Goal: Task Accomplishment & Management: Manage account settings

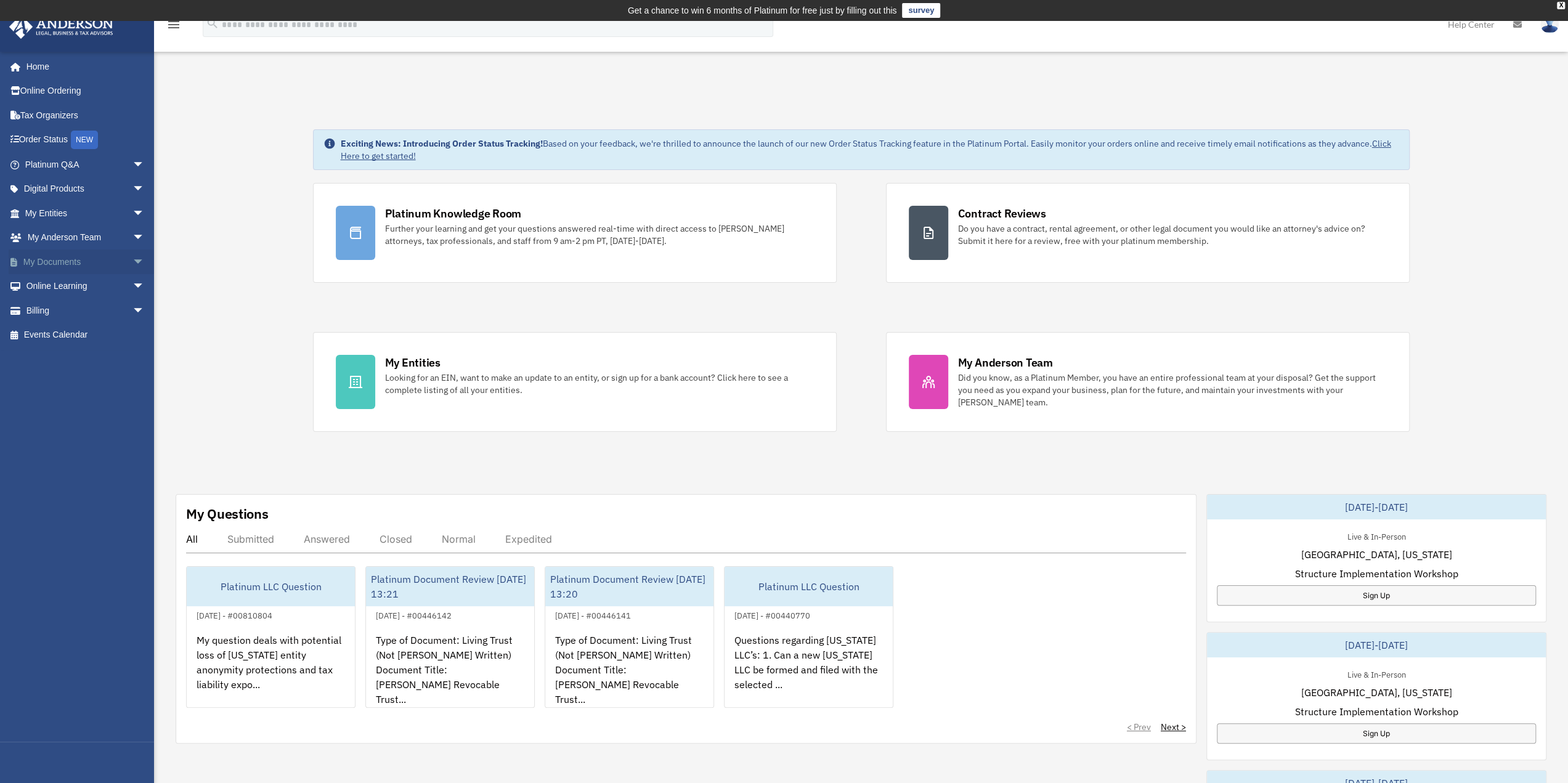
click at [132, 259] on span "arrow_drop_down" at bounding box center [145, 262] width 25 height 25
click at [43, 283] on span at bounding box center [40, 286] width 8 height 9
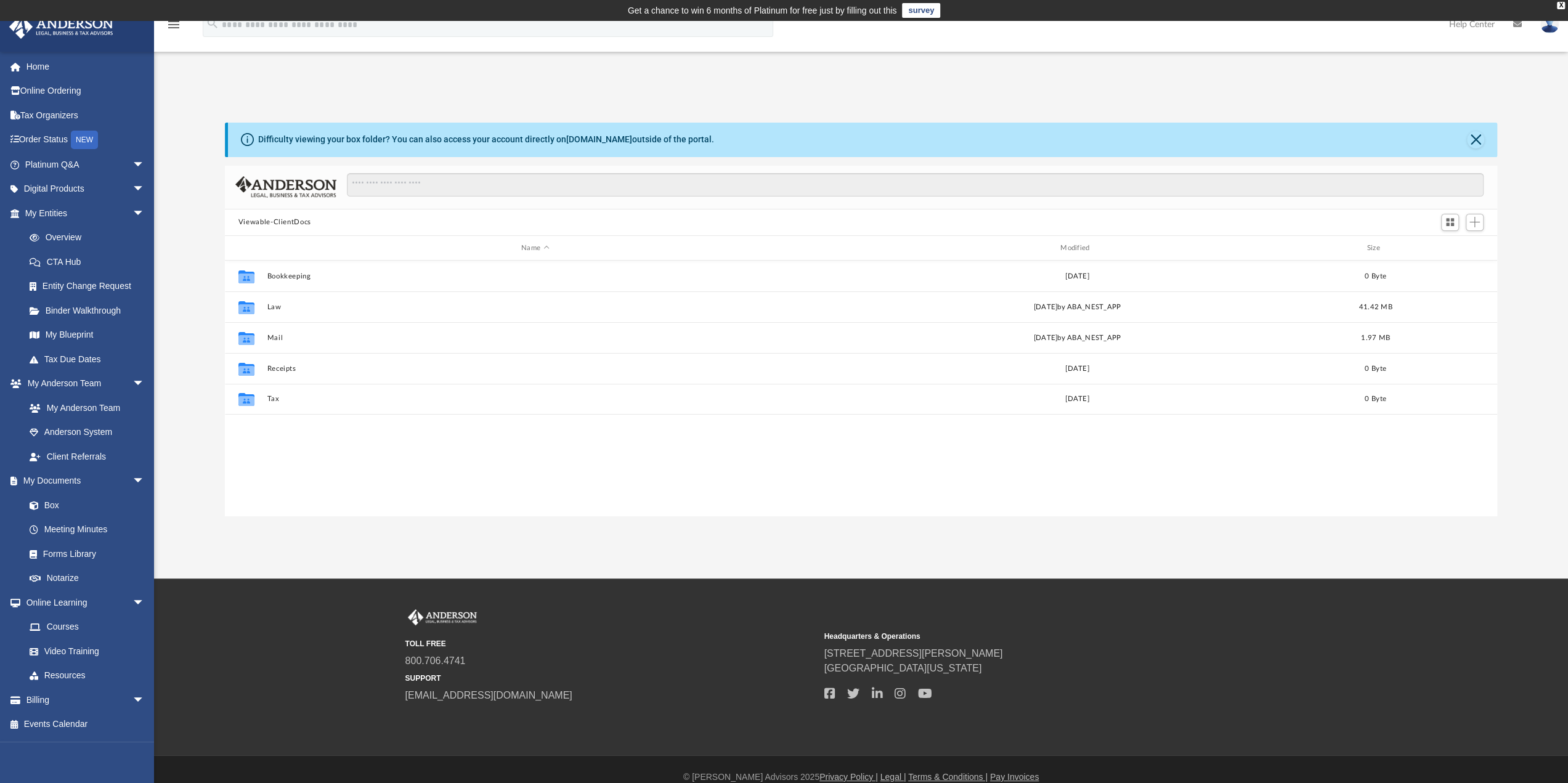
scroll to position [270, 1263]
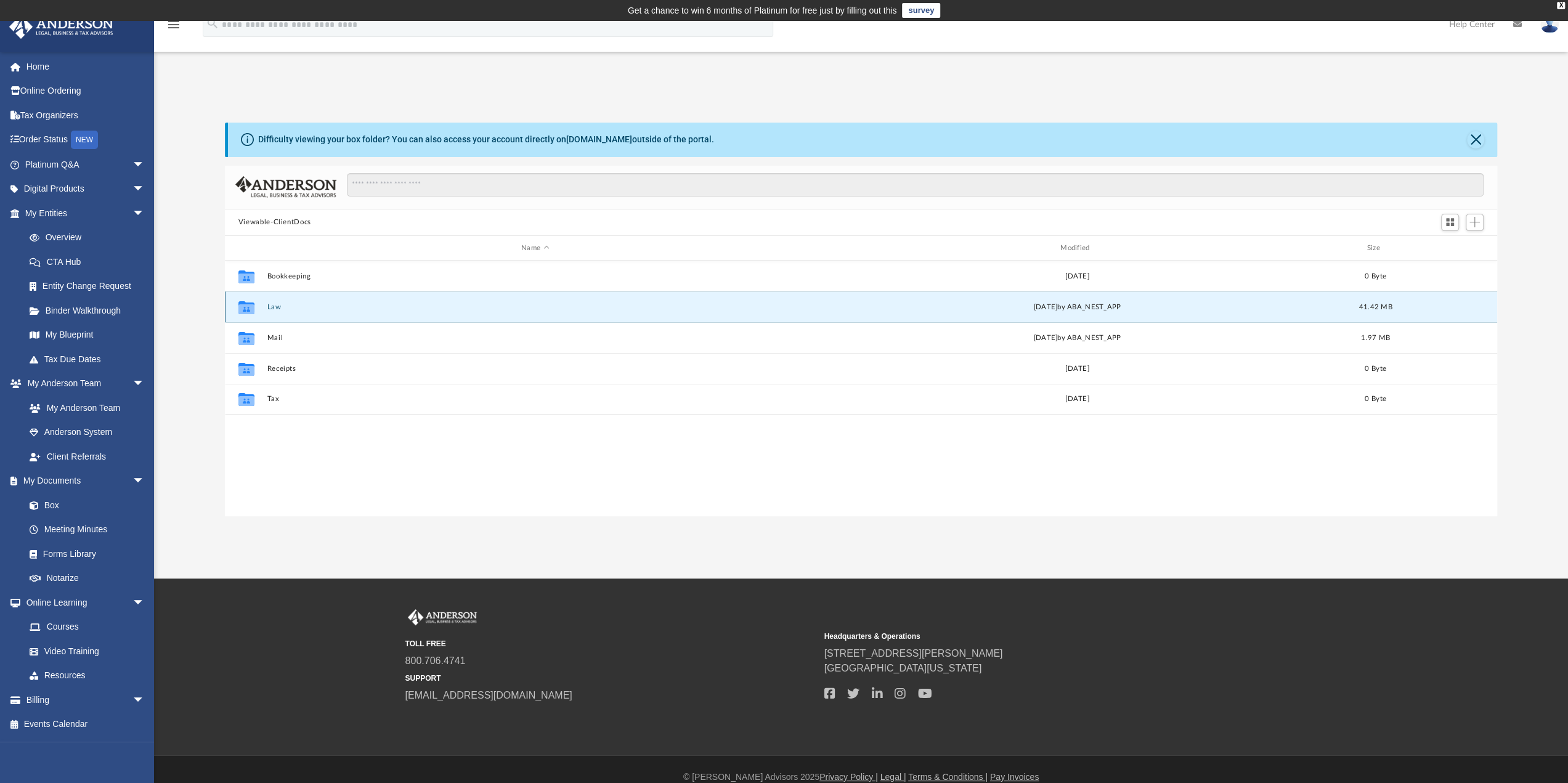
click at [270, 305] on button "Law" at bounding box center [535, 307] width 537 height 8
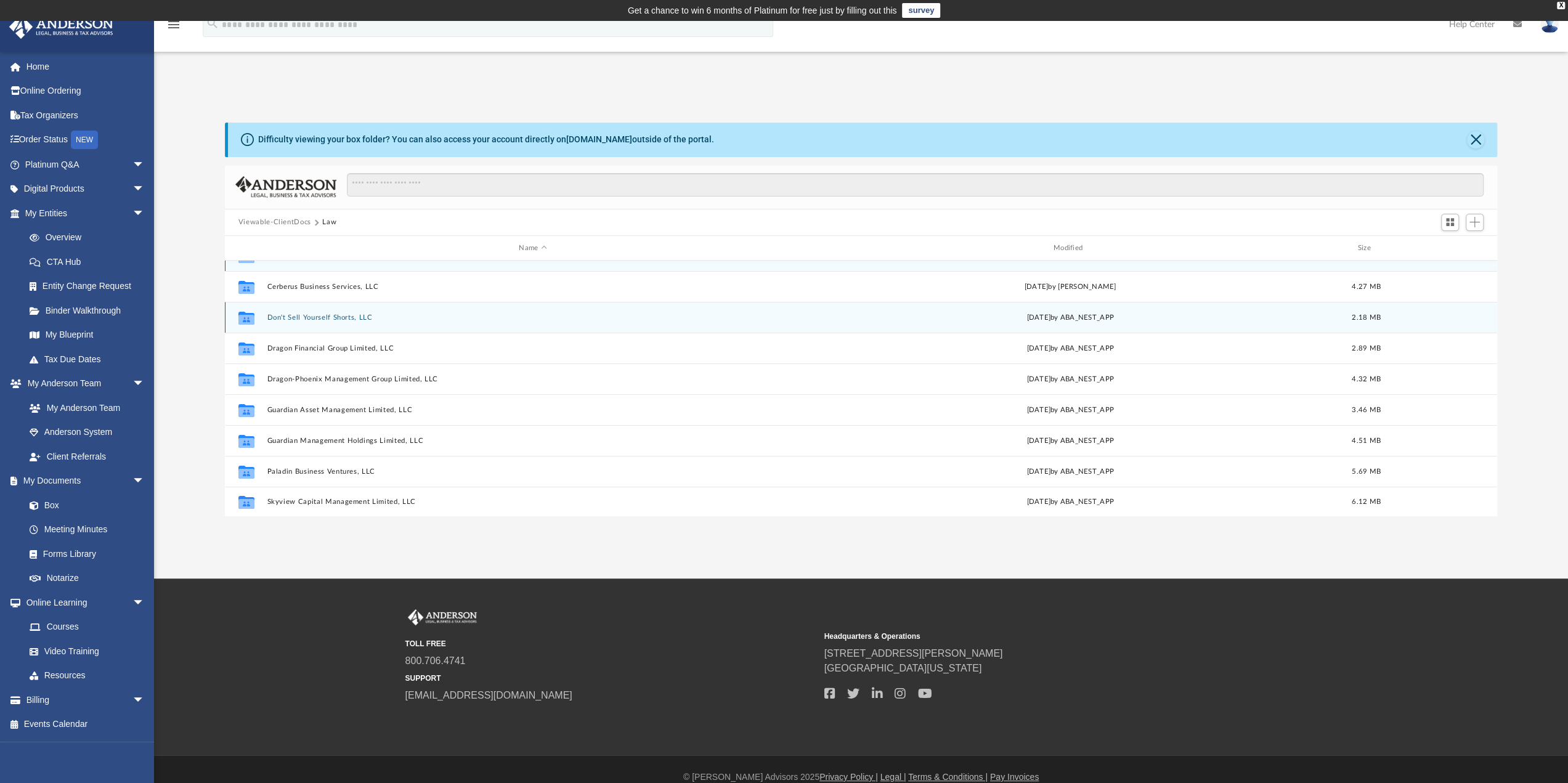
scroll to position [21, 0]
click at [275, 311] on div "Collaborated Folder Don't Sell Yourself Shorts, LLC Fri Sep 19 2025 by ABA_NEST…" at bounding box center [861, 317] width 1273 height 31
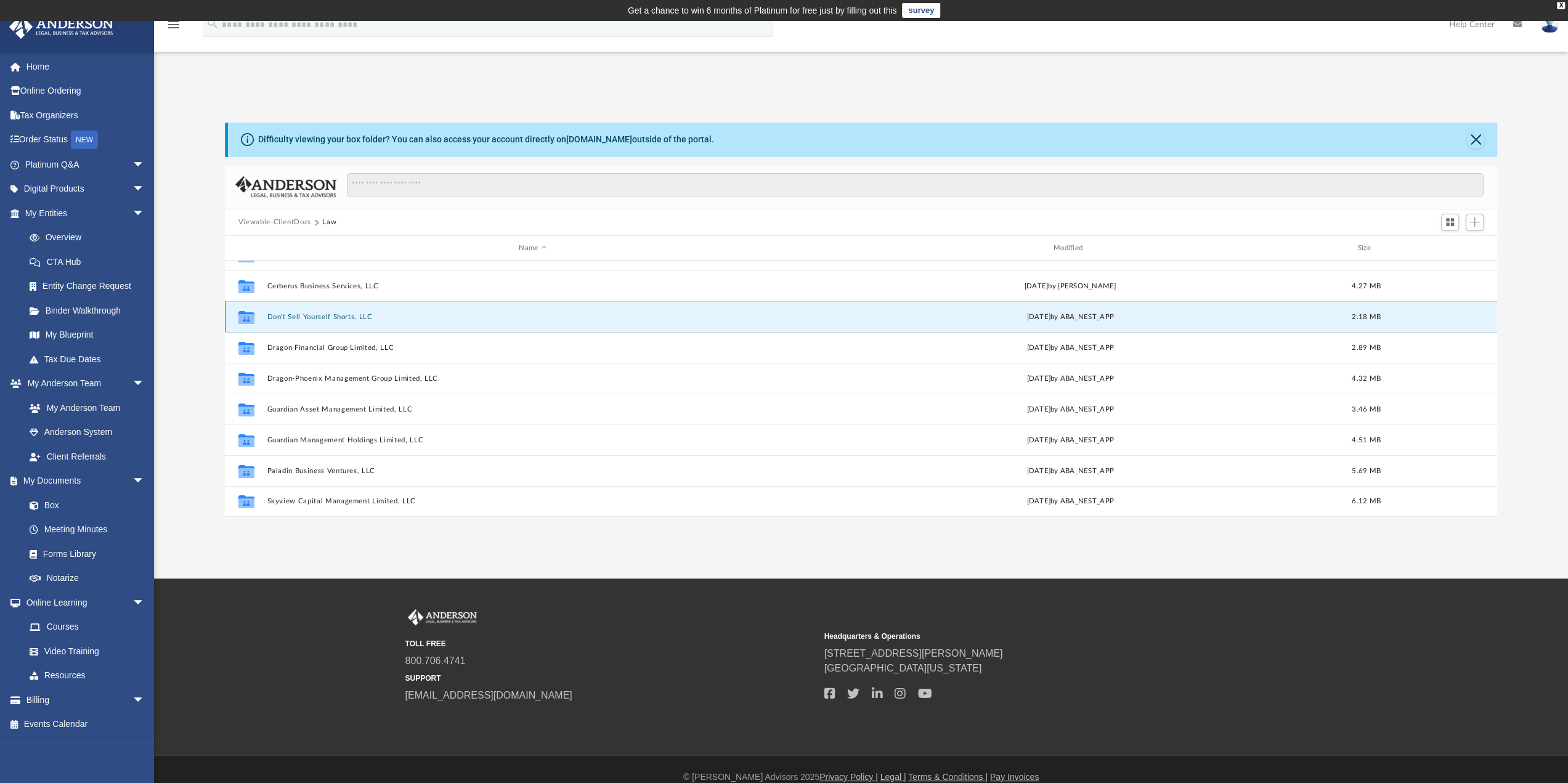
click at [275, 314] on button "Don't Sell Yourself Shorts, LLC" at bounding box center [532, 317] width 532 height 8
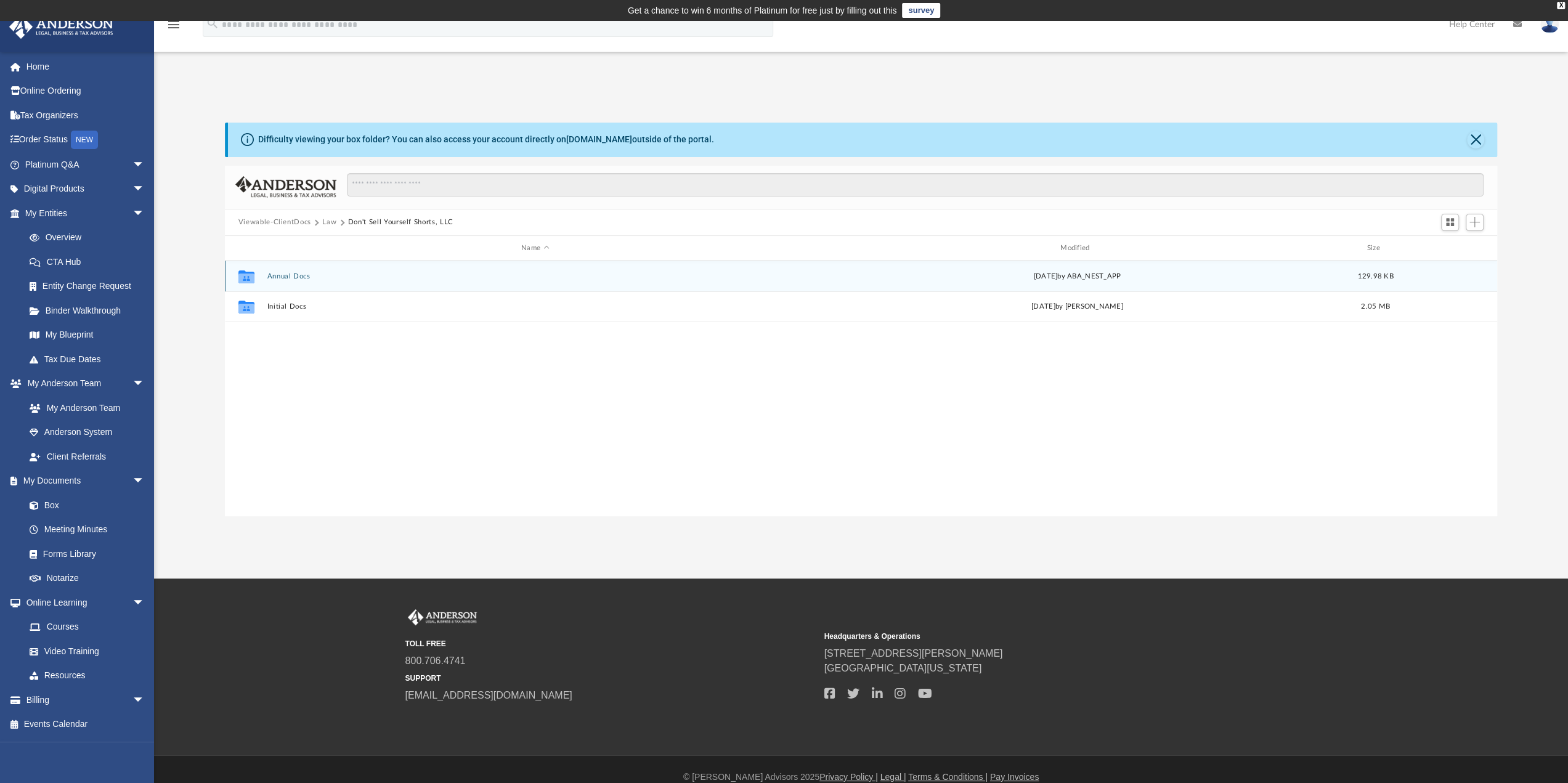
scroll to position [0, 0]
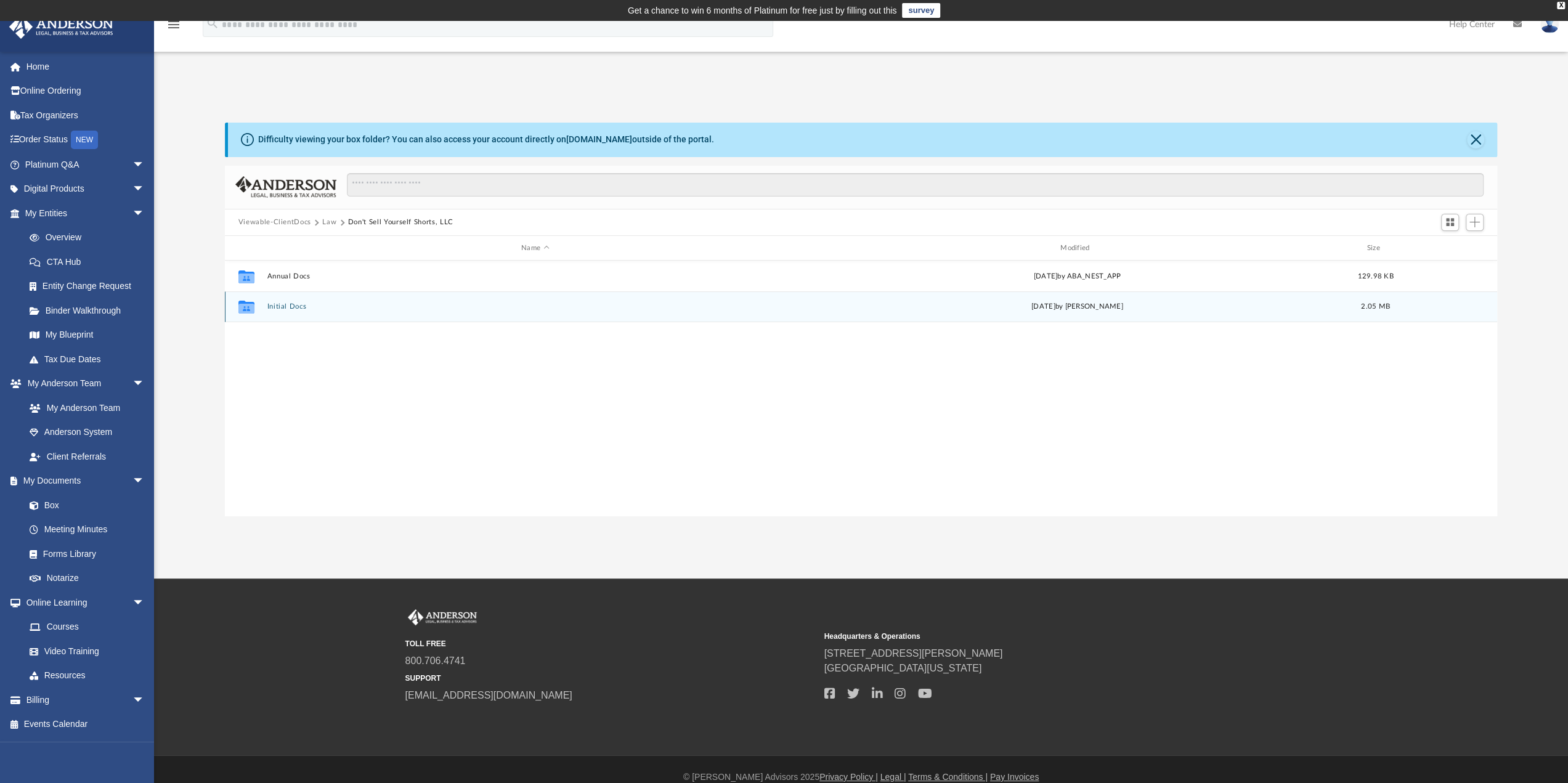
click at [281, 308] on button "Initial Docs" at bounding box center [535, 307] width 537 height 8
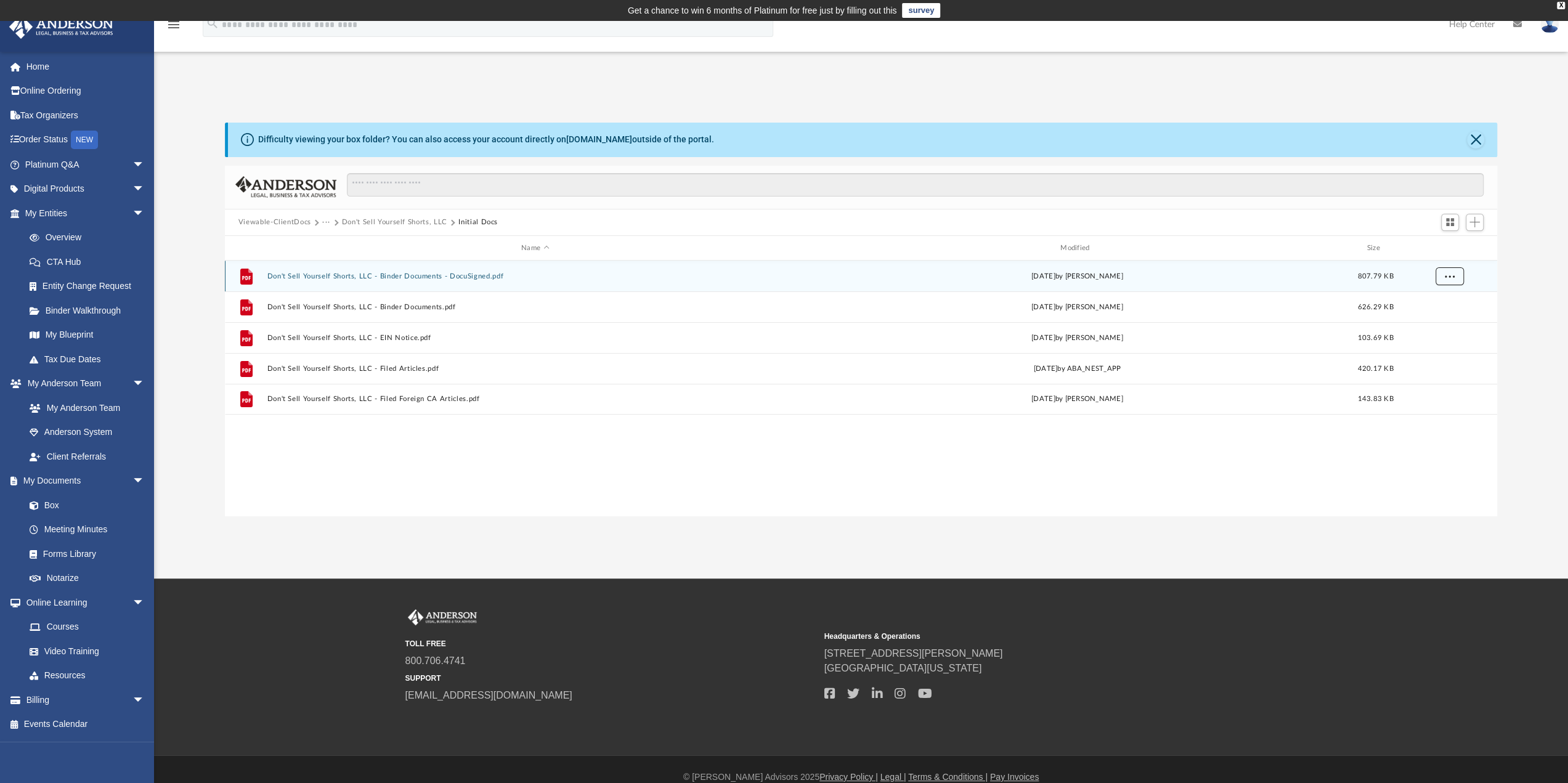
click at [1454, 276] on button "More options" at bounding box center [1449, 276] width 29 height 18
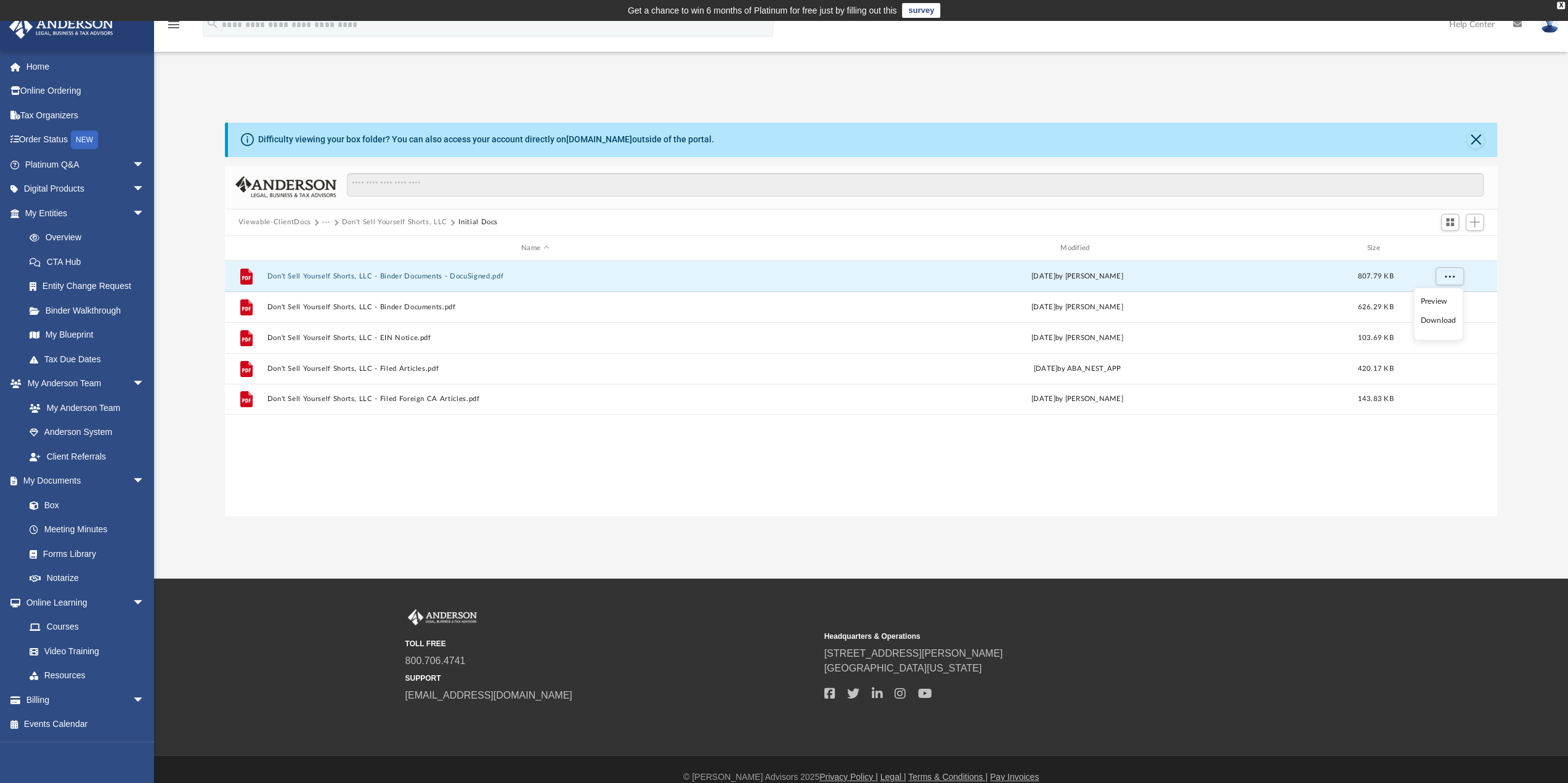
click at [1432, 322] on li "Download" at bounding box center [1438, 321] width 36 height 13
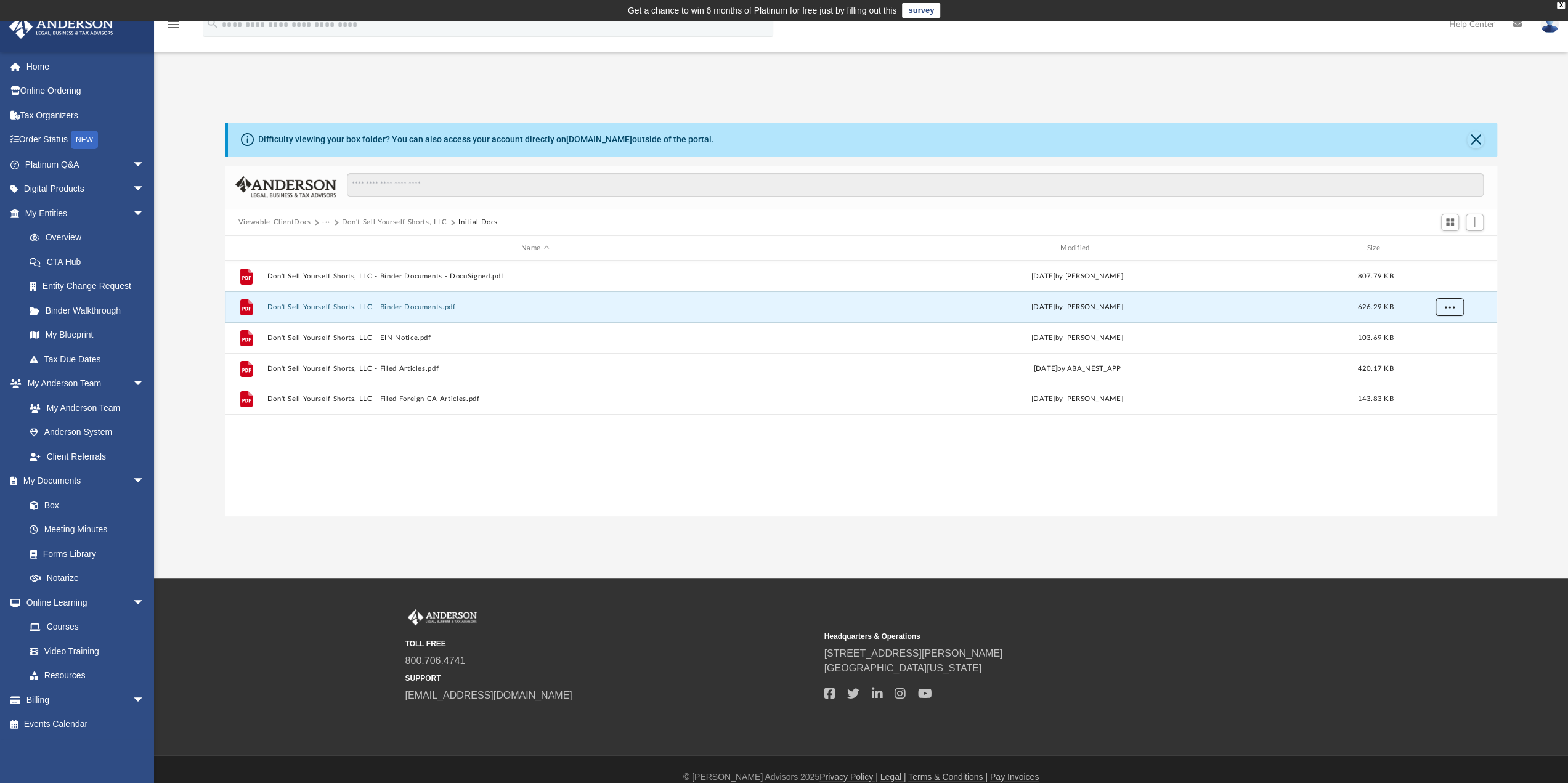
click at [1451, 308] on span "More options" at bounding box center [1449, 307] width 10 height 7
click at [1439, 350] on li "Download" at bounding box center [1438, 352] width 36 height 13
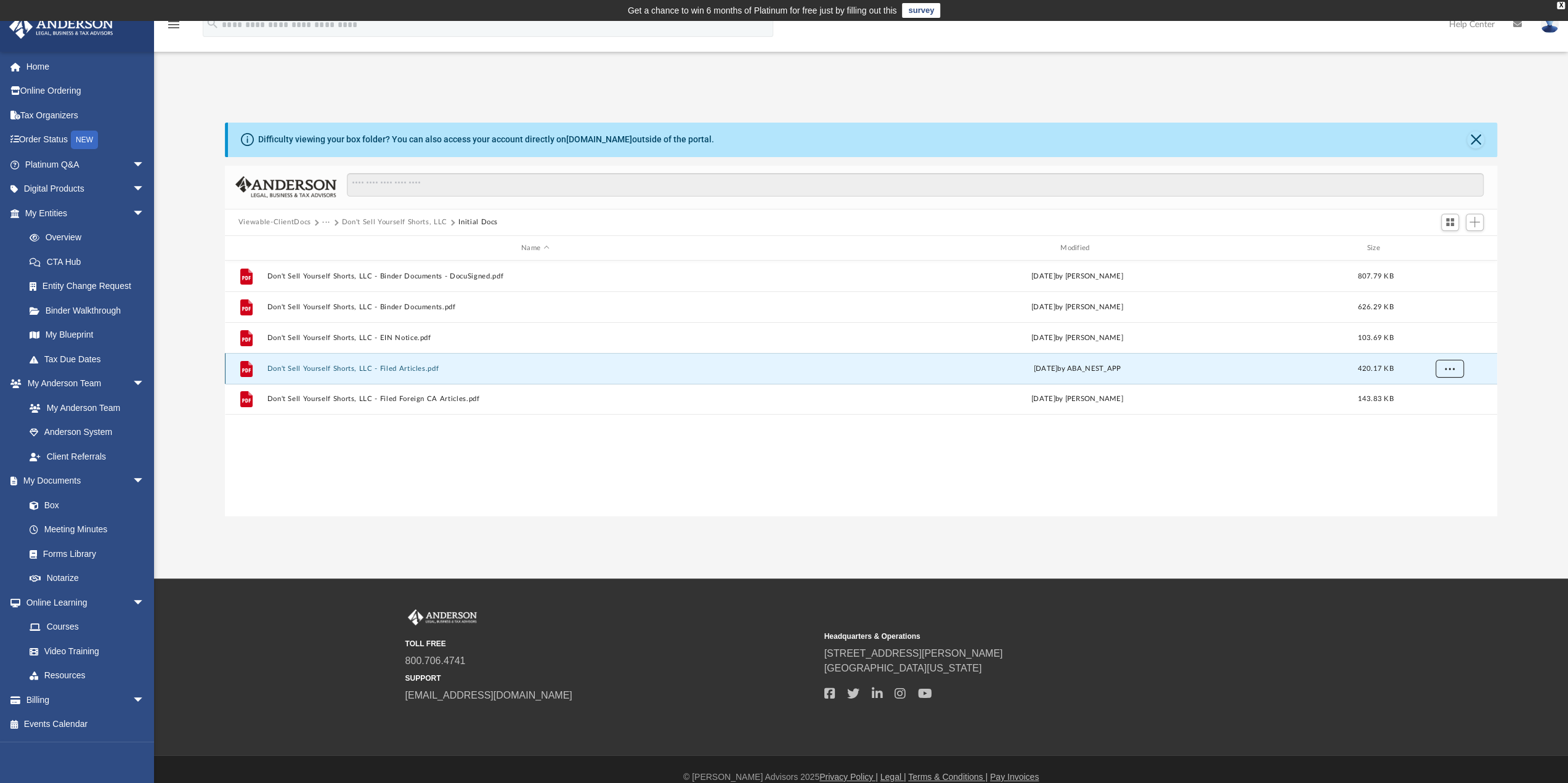
click at [1451, 368] on span "More options" at bounding box center [1449, 369] width 10 height 7
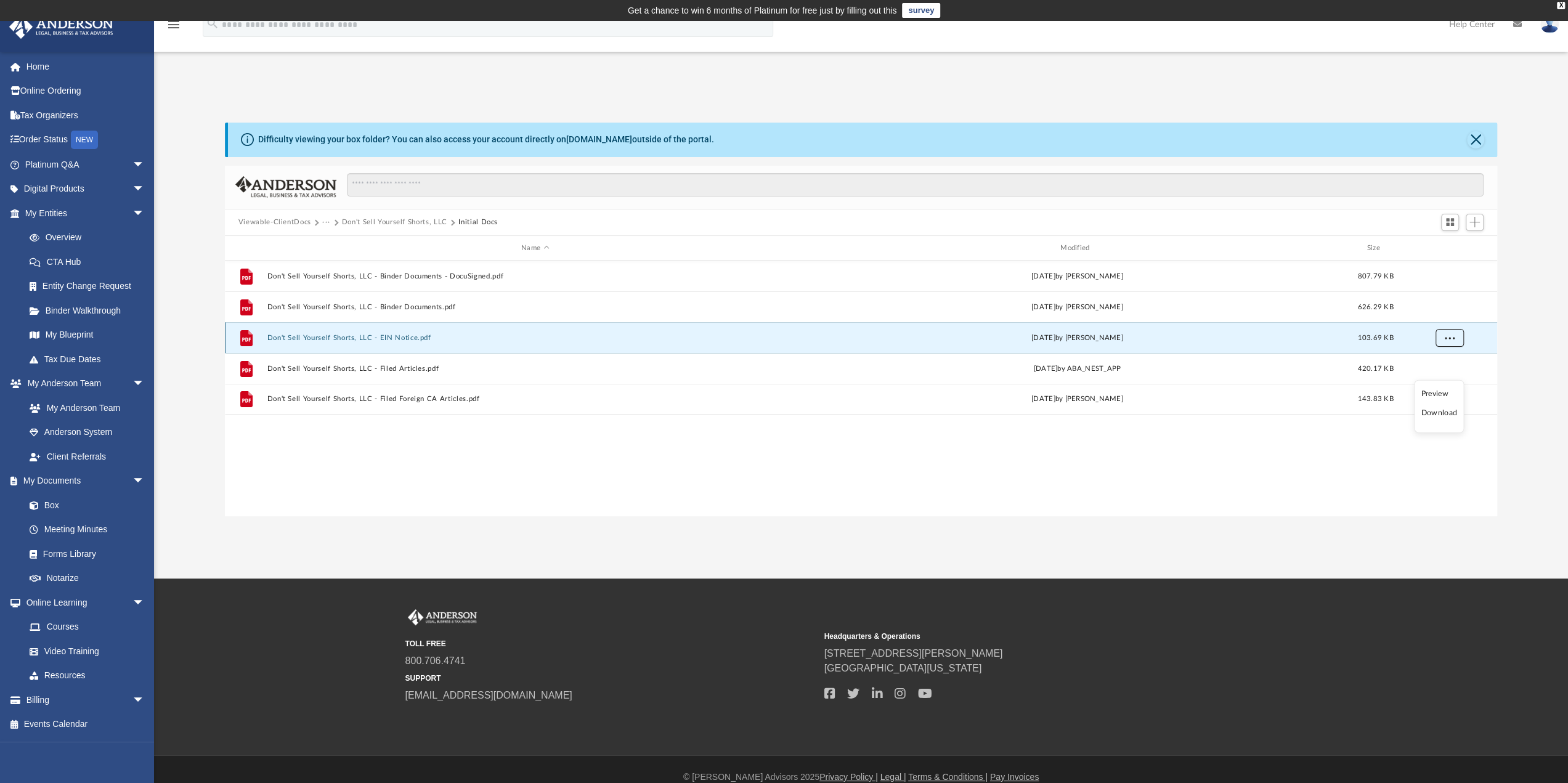
click at [1445, 336] on span "More options" at bounding box center [1449, 338] width 10 height 7
click at [1443, 385] on li "Download" at bounding box center [1438, 383] width 36 height 13
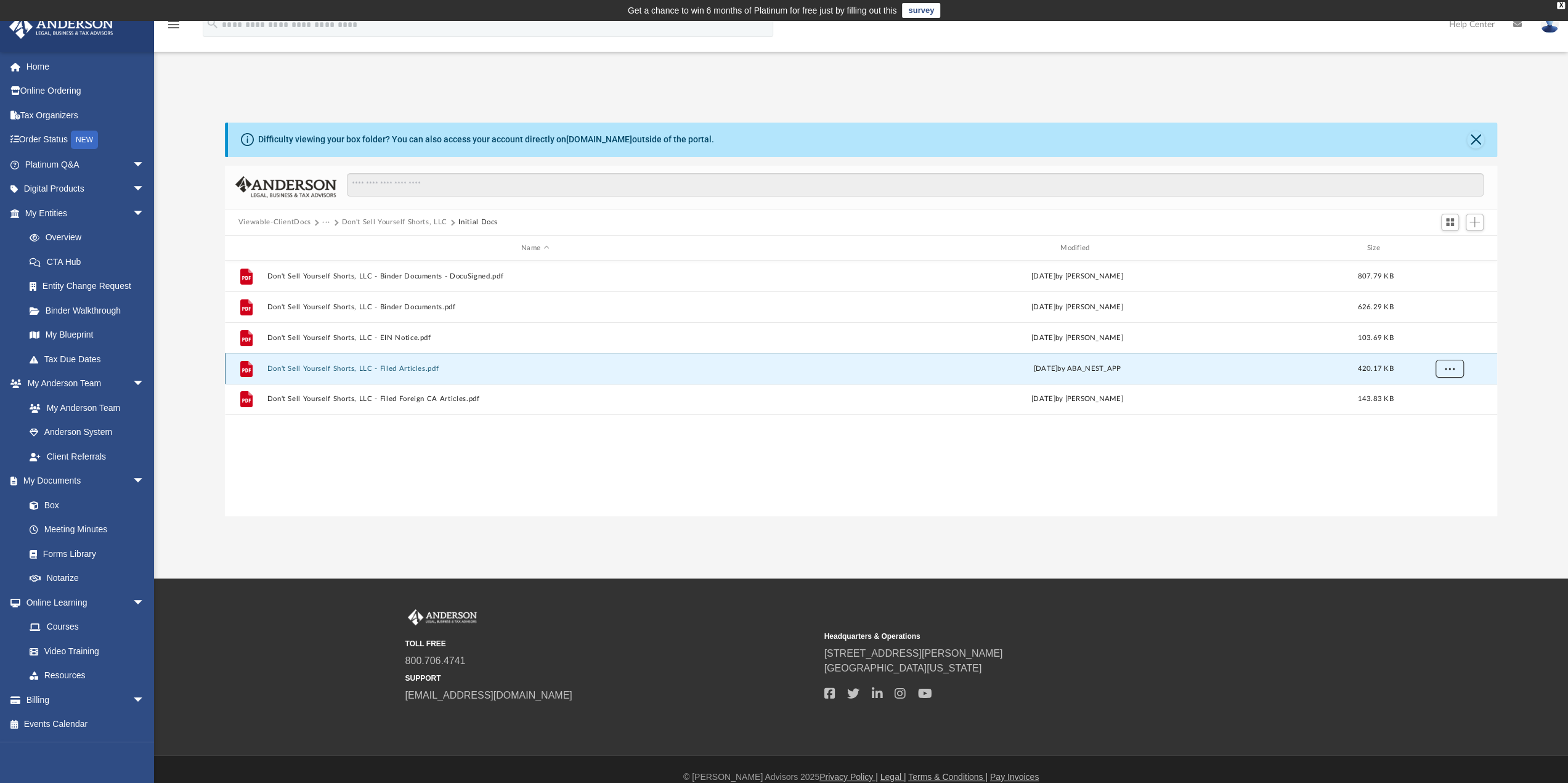
click at [1450, 367] on span "More options" at bounding box center [1449, 369] width 10 height 7
click at [1433, 411] on li "Download" at bounding box center [1438, 414] width 36 height 13
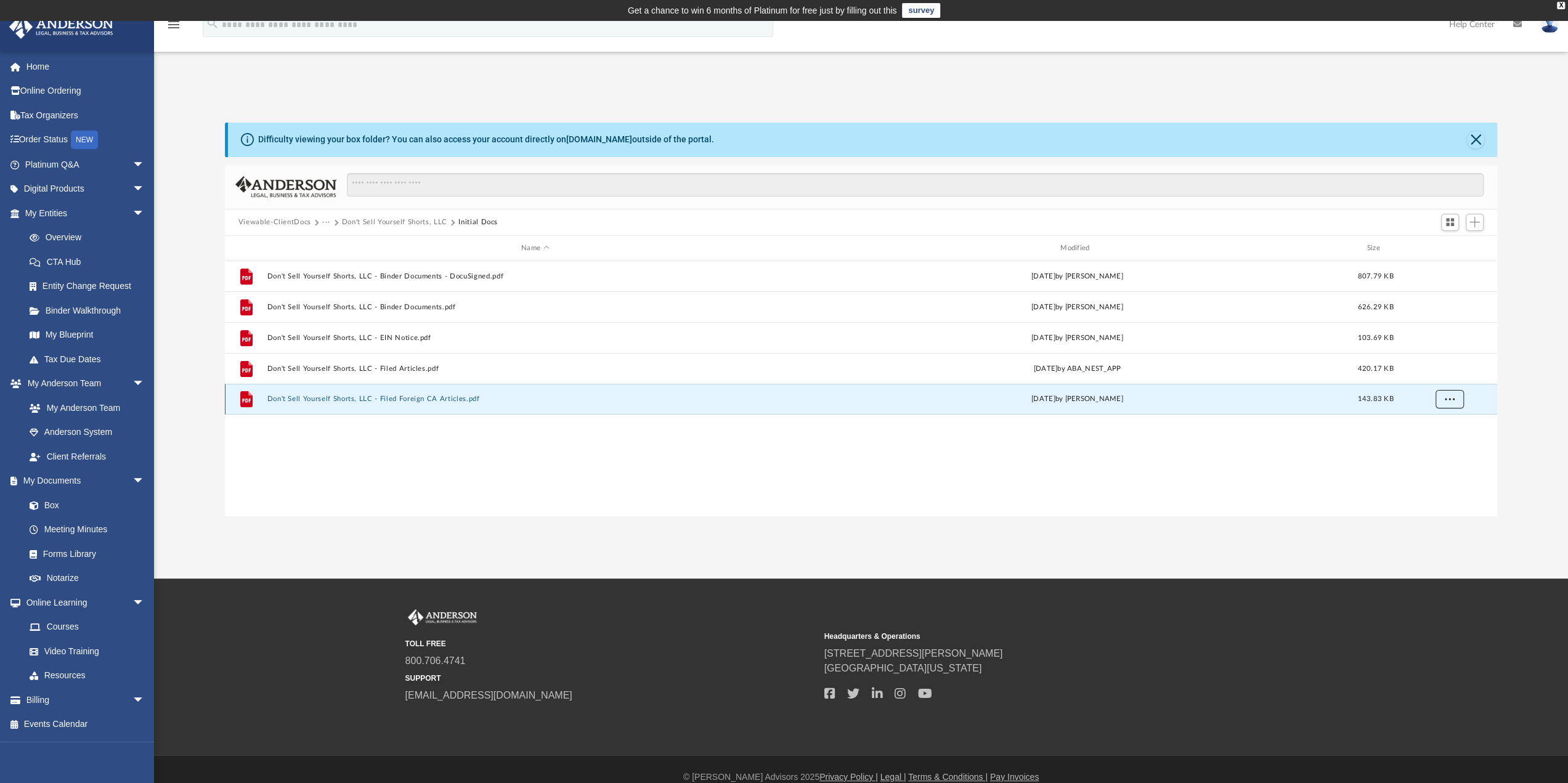
click at [1450, 397] on span "More options" at bounding box center [1449, 399] width 10 height 7
click at [1439, 441] on li "Download" at bounding box center [1438, 444] width 36 height 13
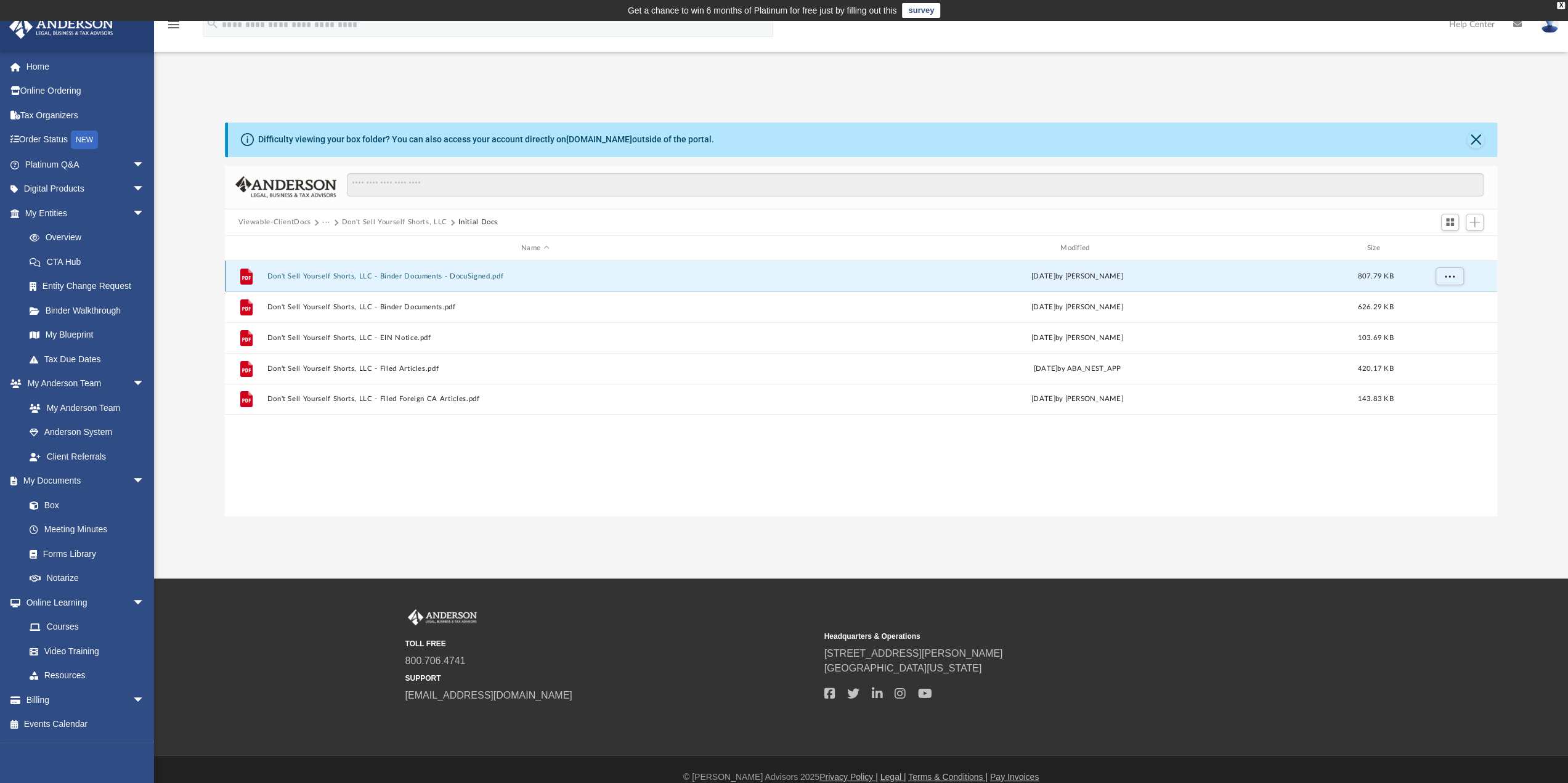
click at [336, 276] on button "Don't Sell Yourself Shorts, LLC - Binder Documents - DocuSigned.pdf" at bounding box center [535, 276] width 537 height 8
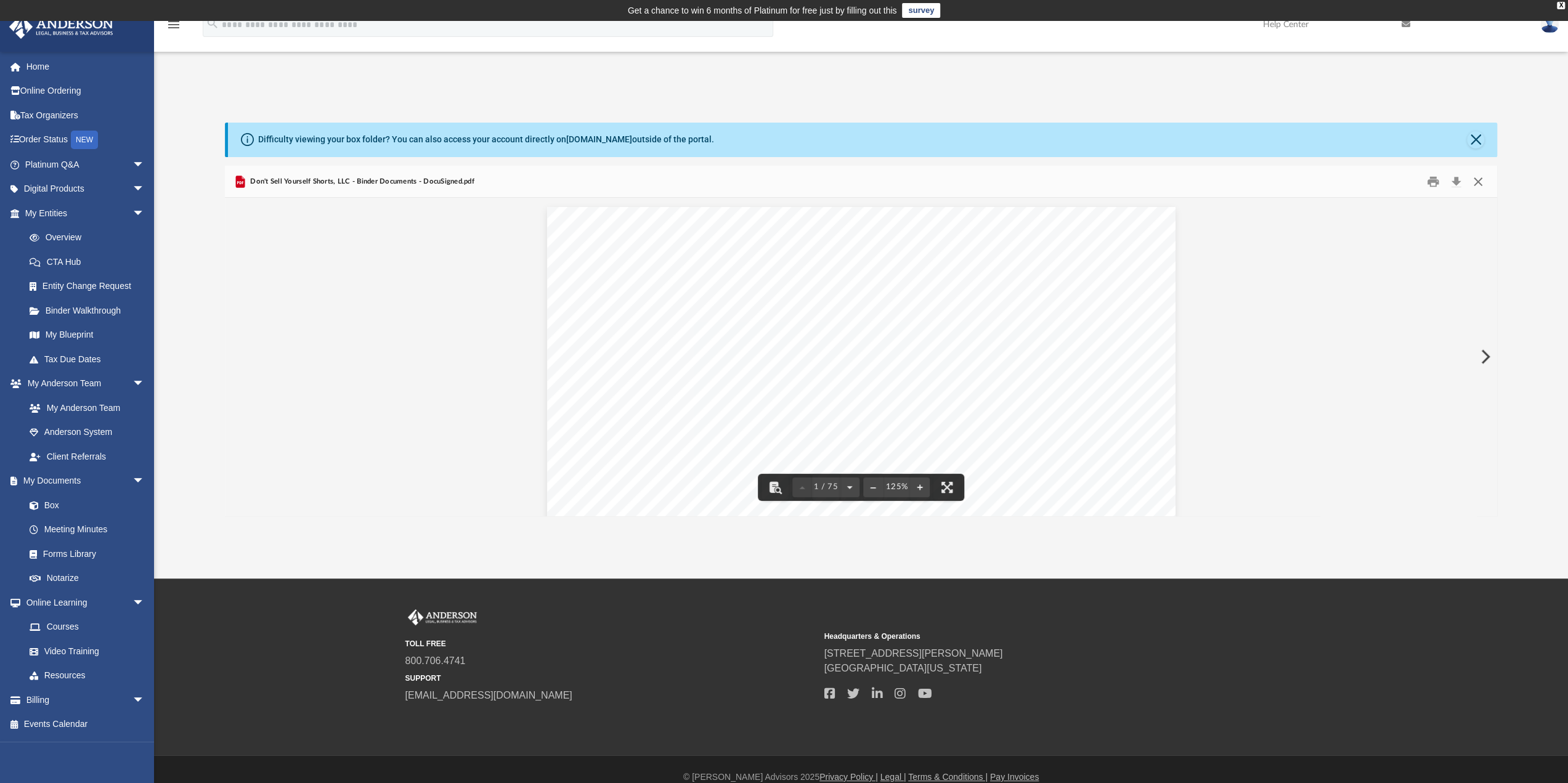
click at [1479, 181] on button "Close" at bounding box center [1478, 181] width 22 height 19
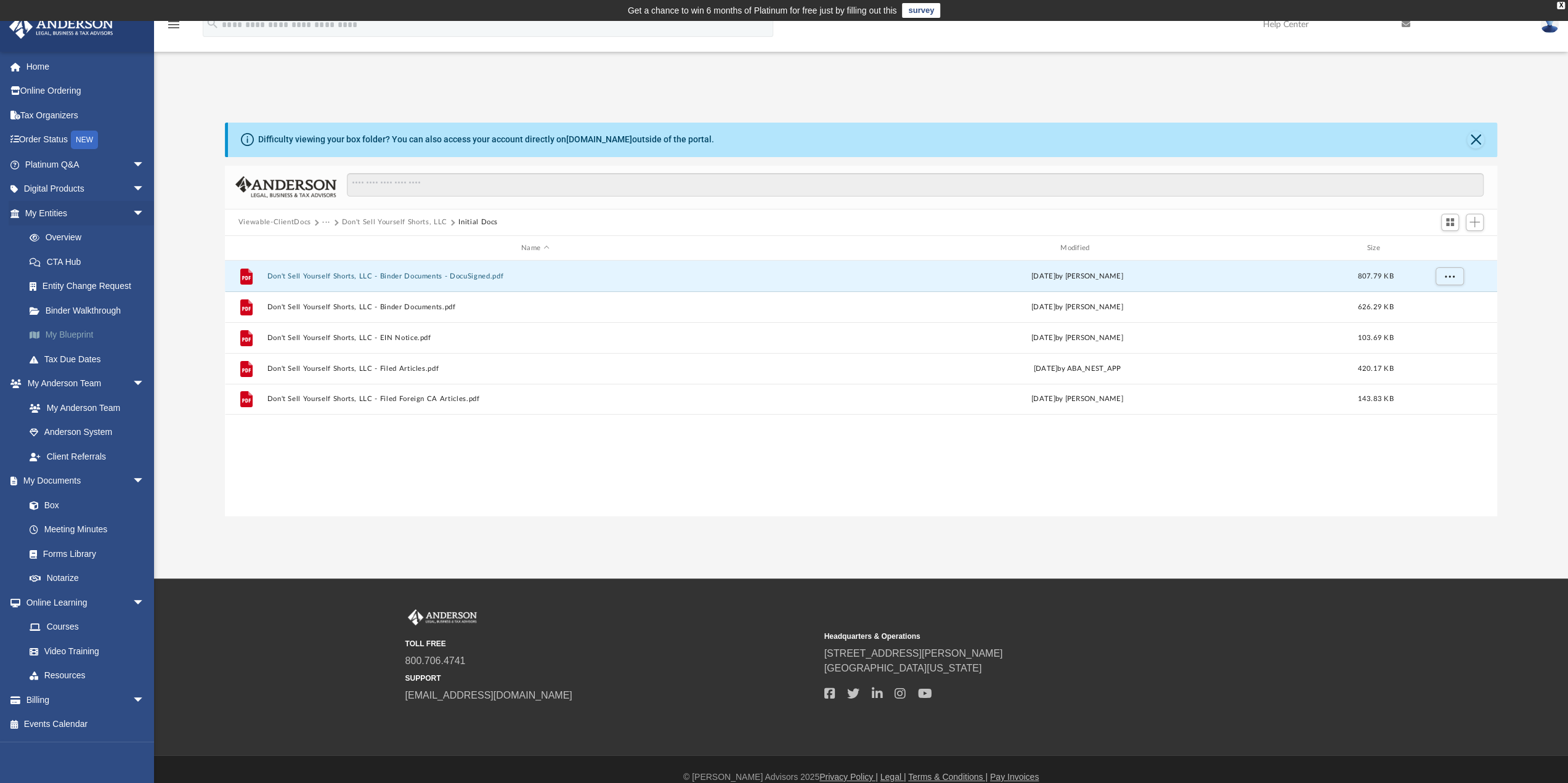
click at [49, 331] on link "My Blueprint" at bounding box center [90, 336] width 146 height 25
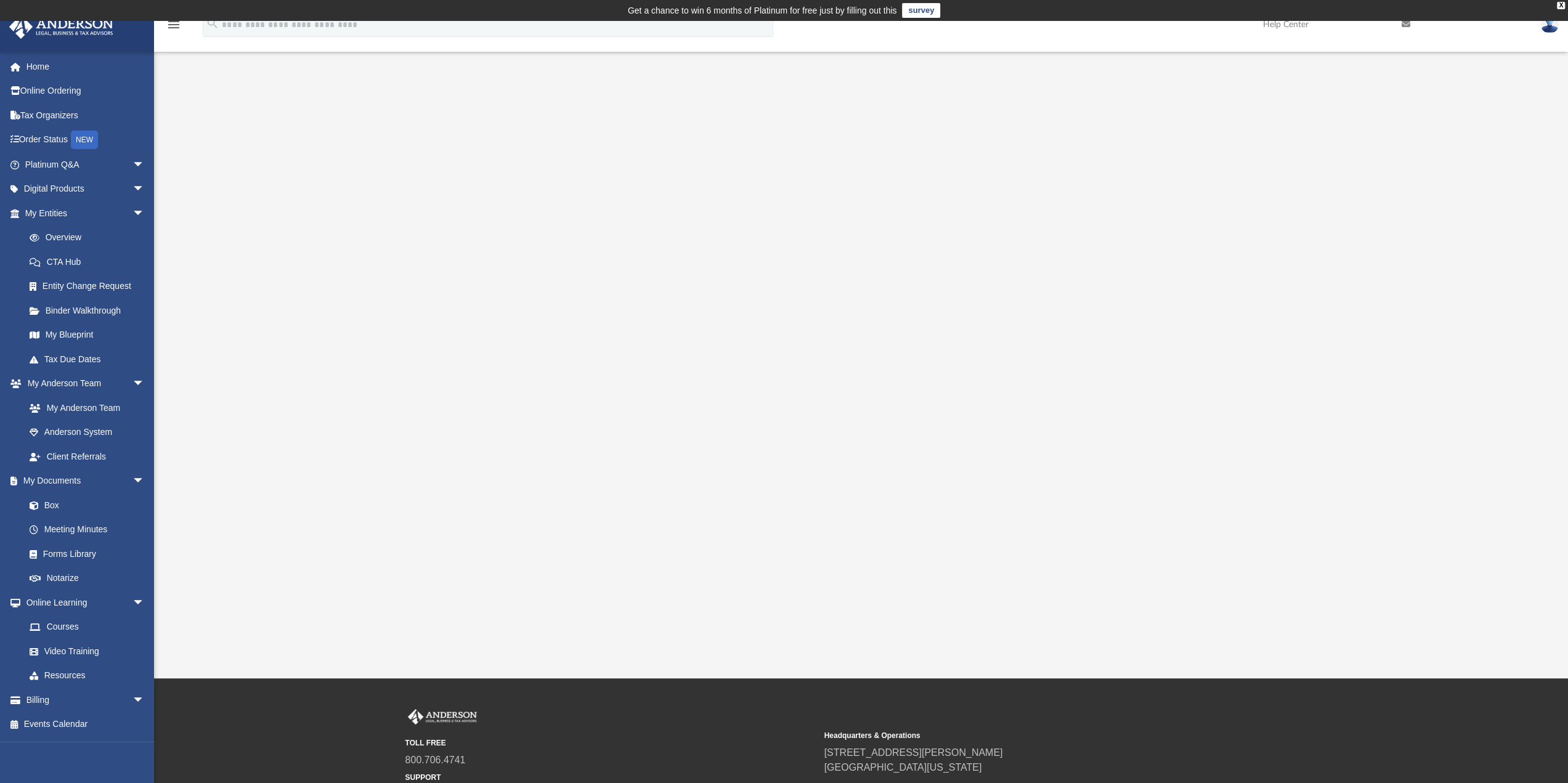
click at [1258, 380] on div at bounding box center [861, 369] width 1273 height 493
drag, startPoint x: 1183, startPoint y: 327, endPoint x: 1261, endPoint y: 286, distance: 88.1
click at [1261, 286] on div at bounding box center [861, 369] width 1273 height 493
click at [59, 238] on link "Overview" at bounding box center [90, 238] width 146 height 25
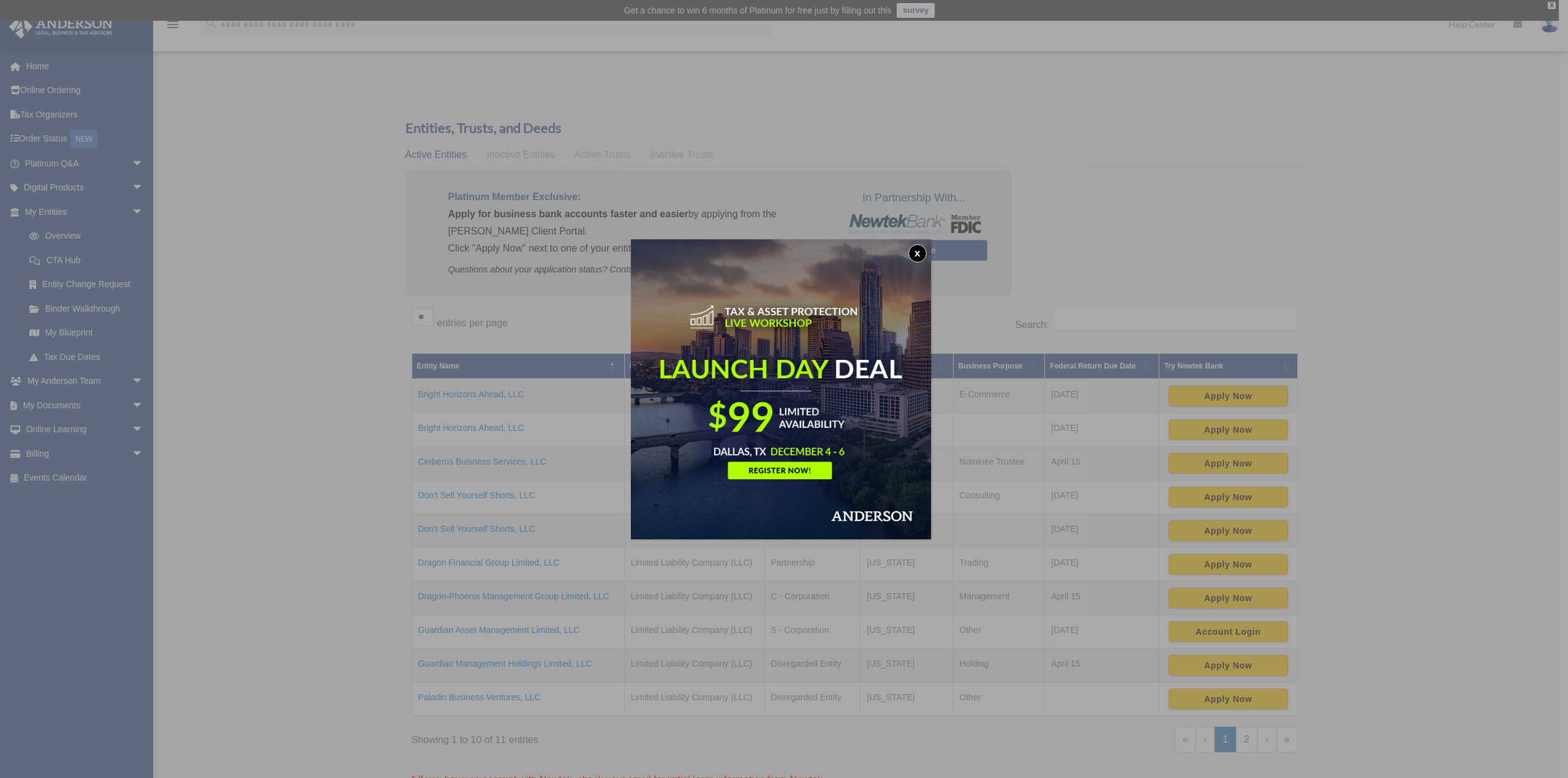
click at [915, 255] on button "x" at bounding box center [917, 253] width 18 height 18
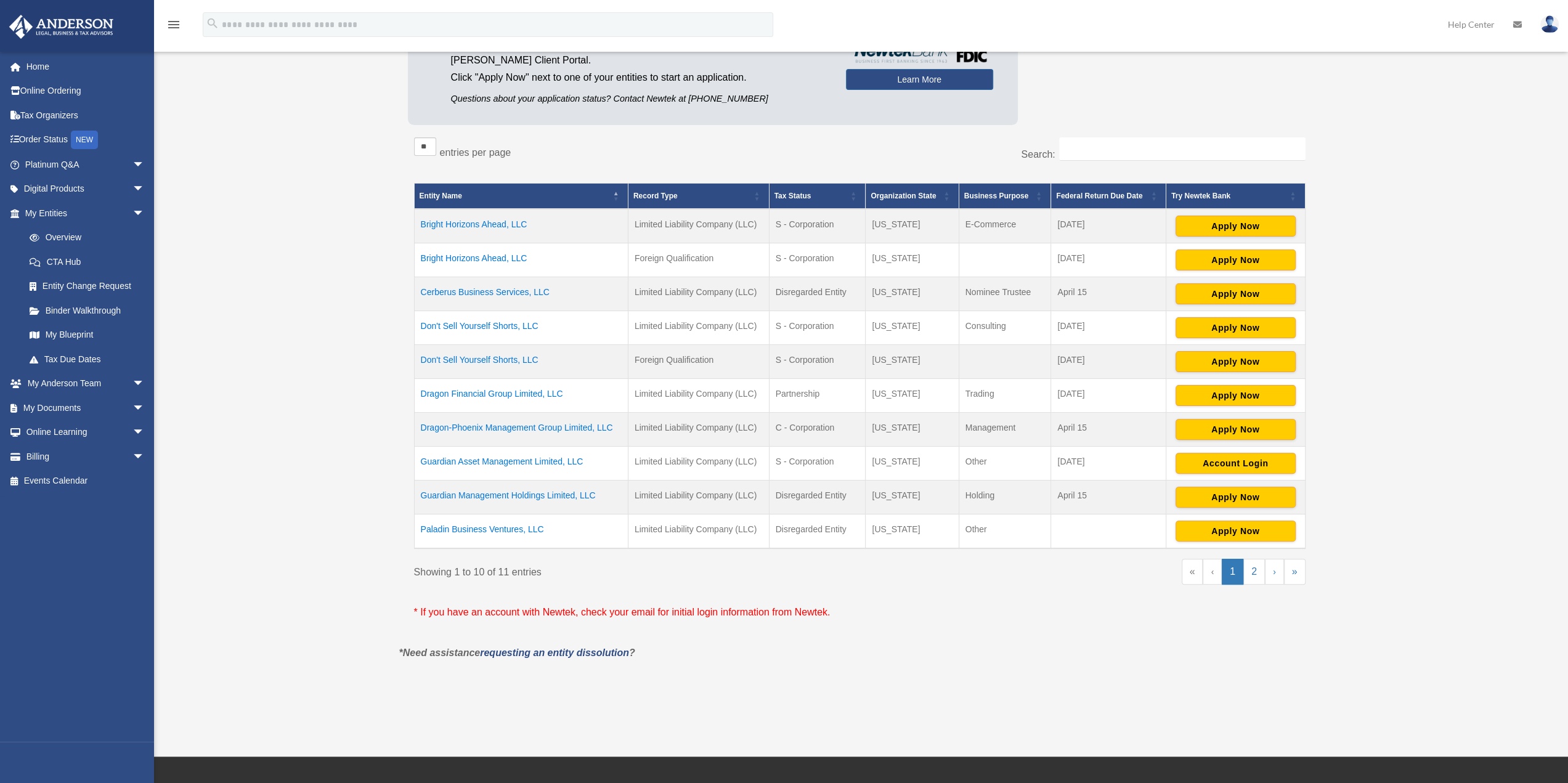
scroll to position [247, 0]
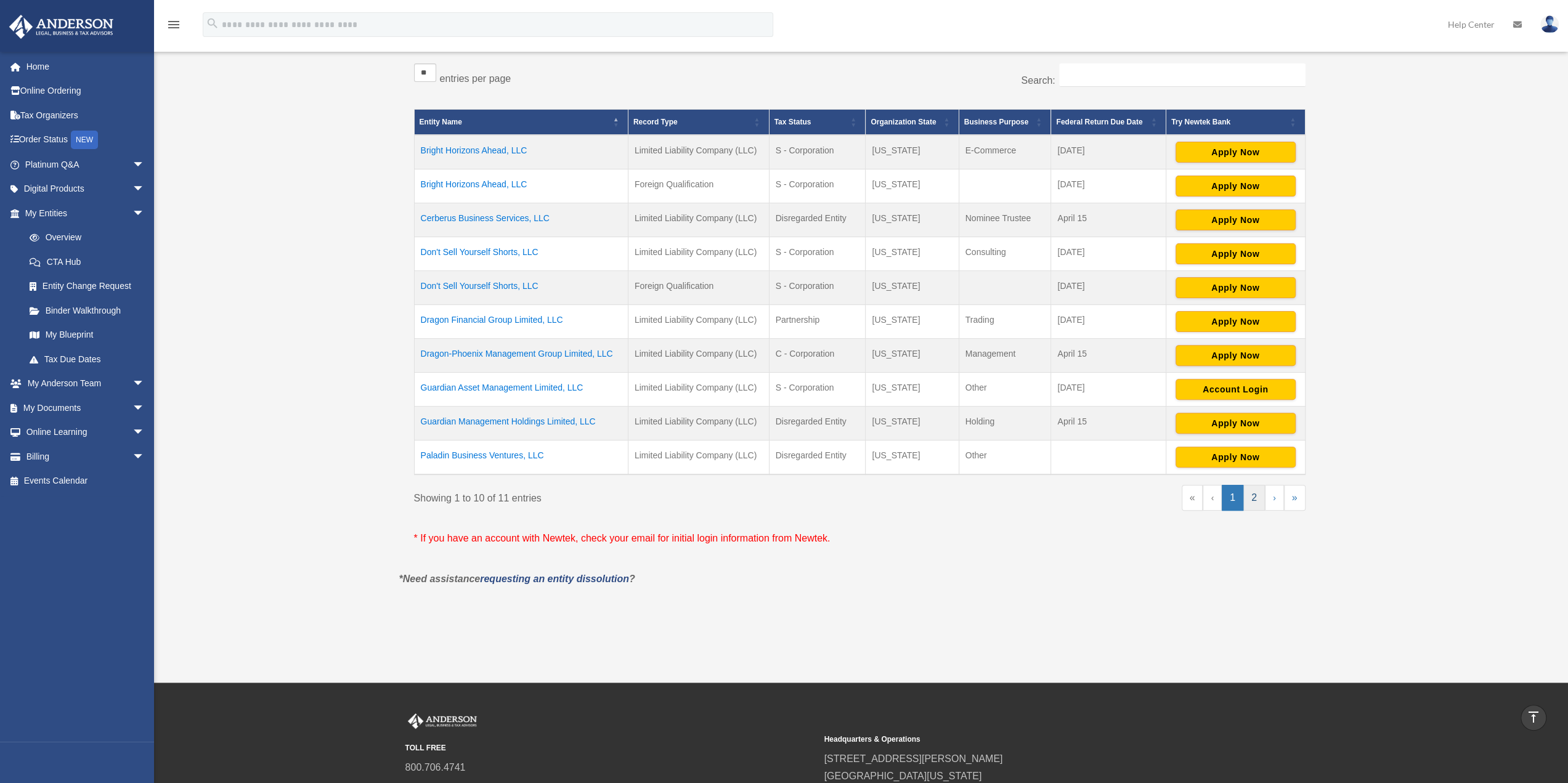
click at [1260, 494] on link "2" at bounding box center [1254, 497] width 21 height 26
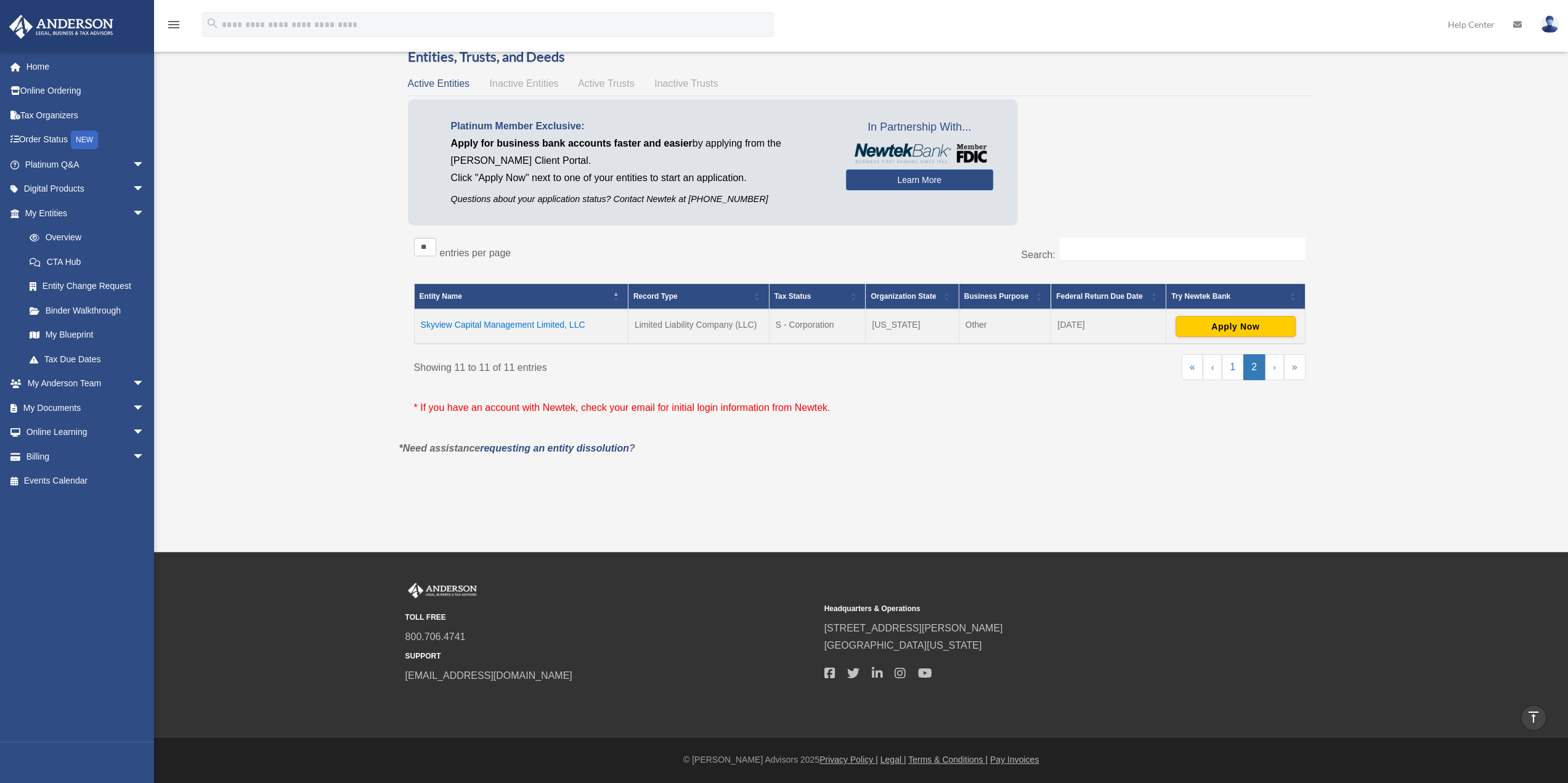
scroll to position [71, 0]
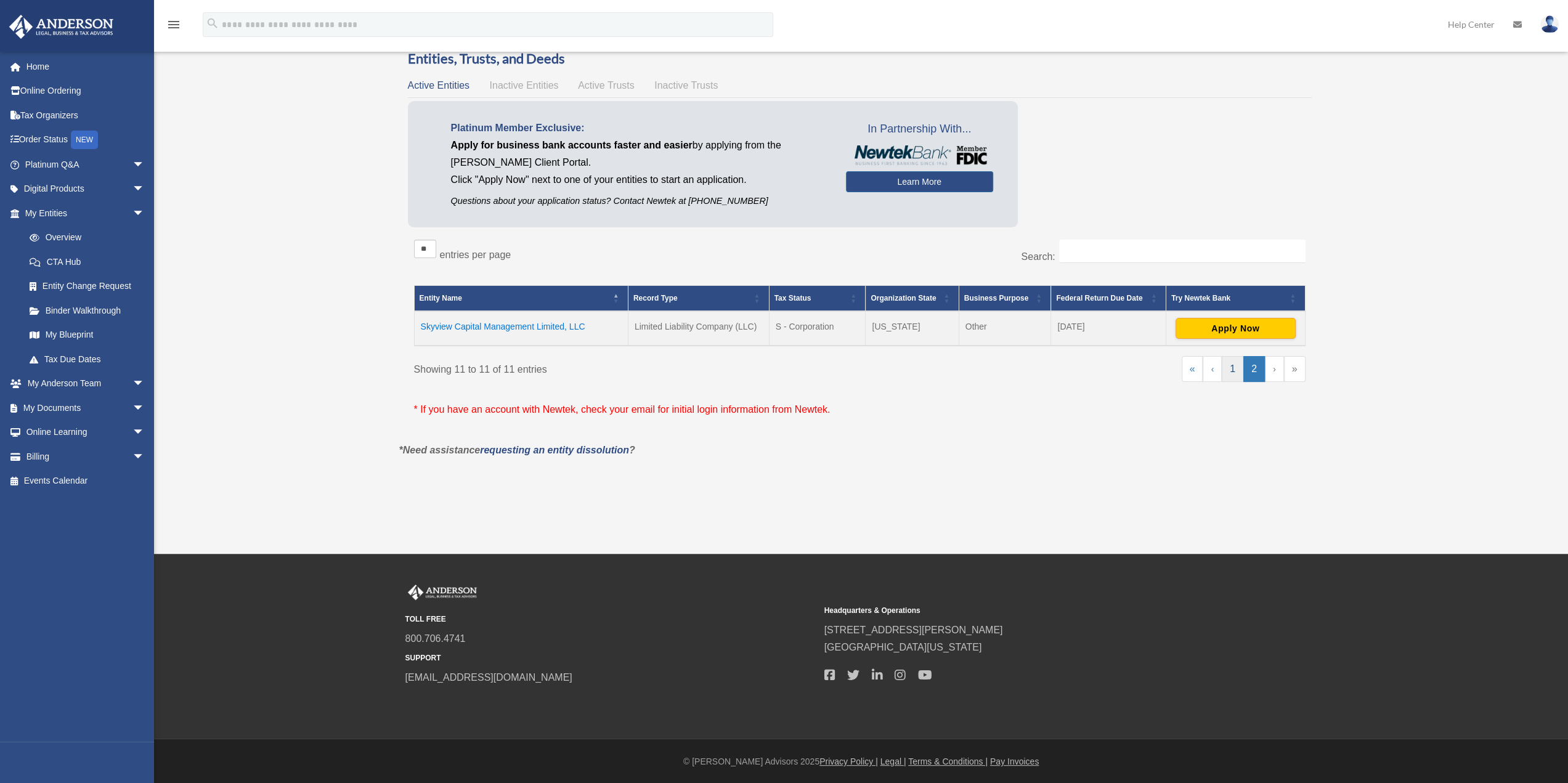
click at [1234, 367] on link "1" at bounding box center [1232, 369] width 21 height 26
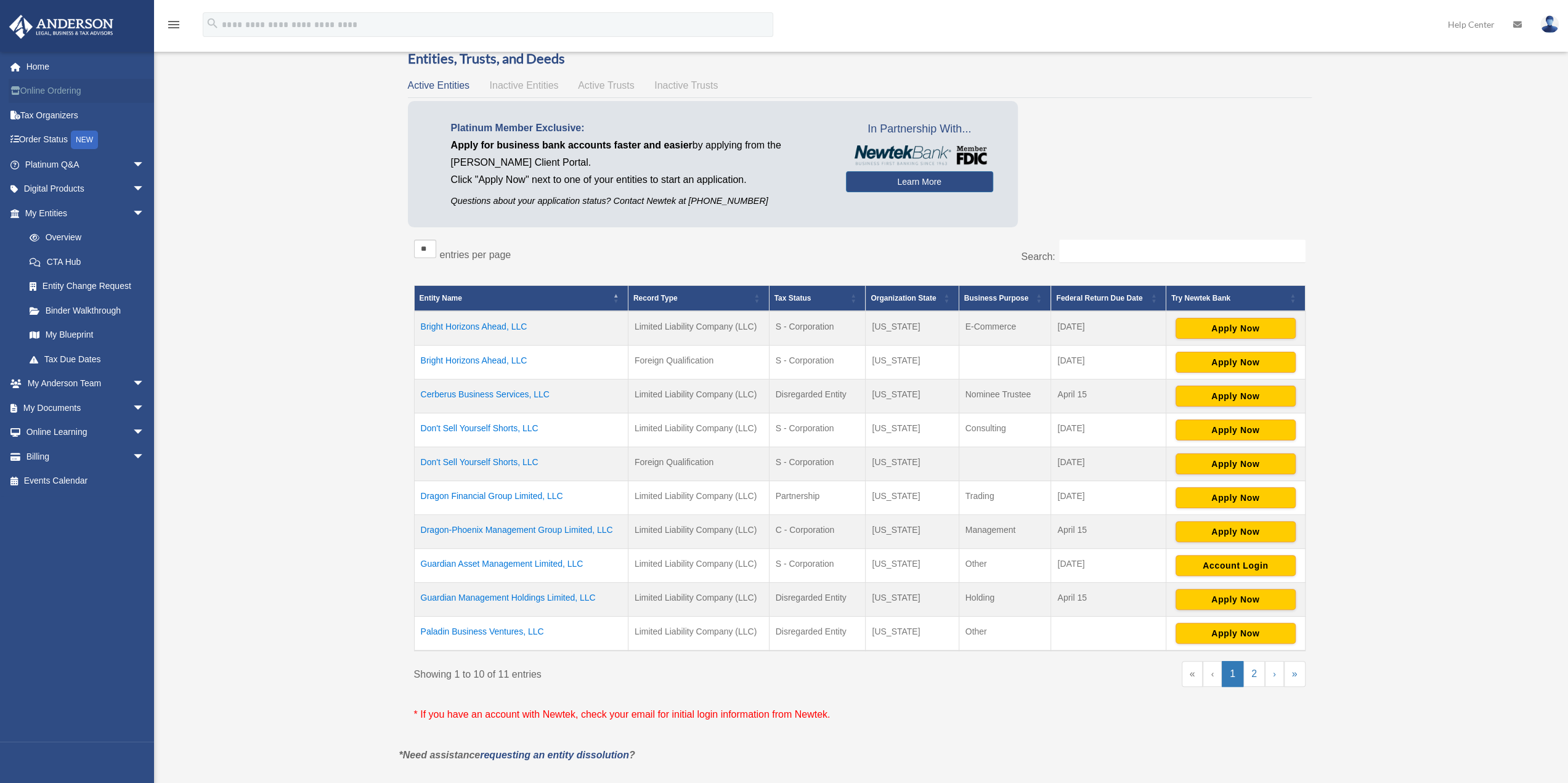
click at [62, 93] on link "Online Ordering" at bounding box center [86, 91] width 155 height 25
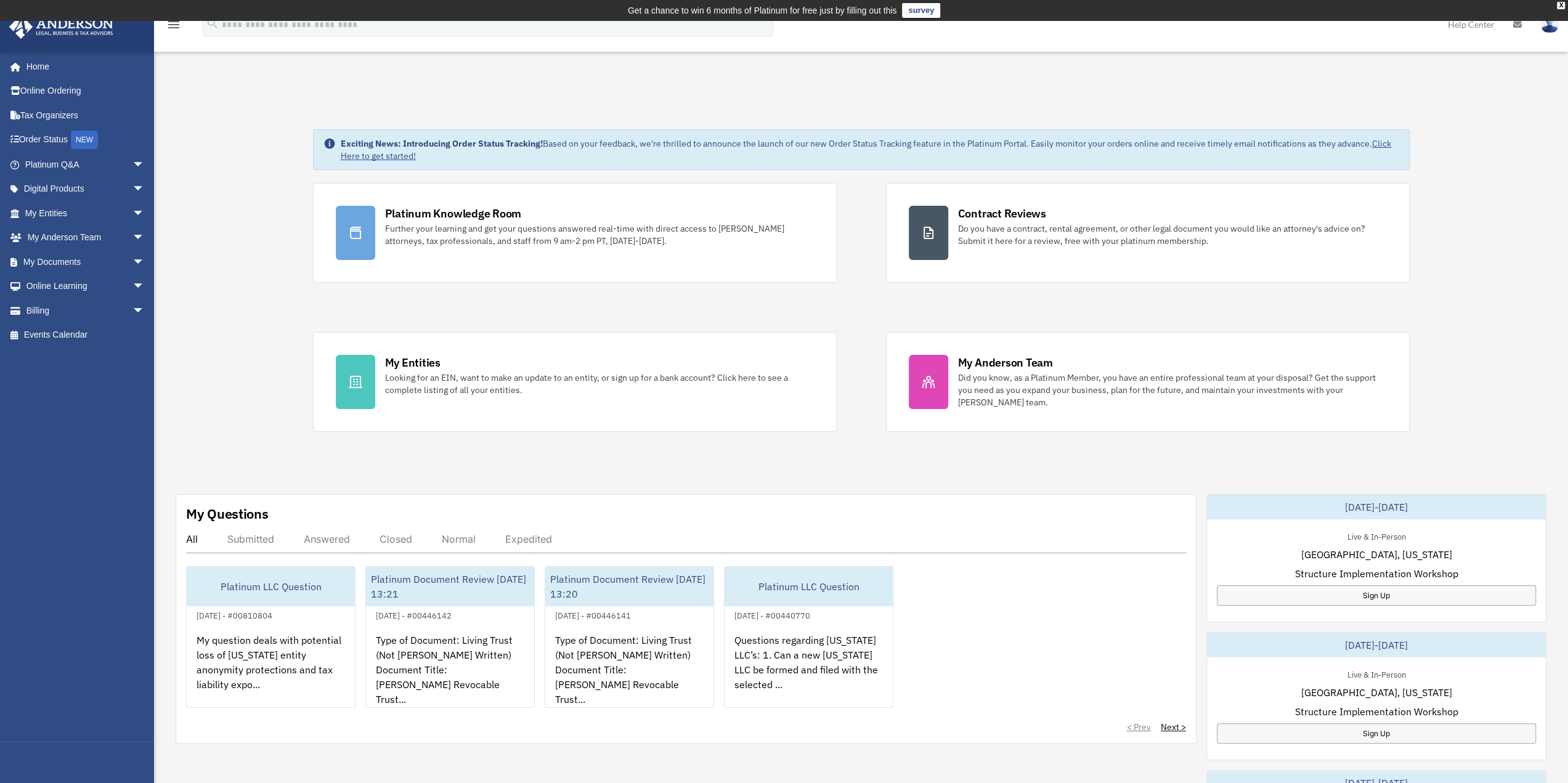
click at [1550, 24] on img at bounding box center [1550, 24] width 18 height 18
click at [1323, 109] on link "Logout" at bounding box center [1365, 107] width 123 height 25
